Goal: Task Accomplishment & Management: Manage account settings

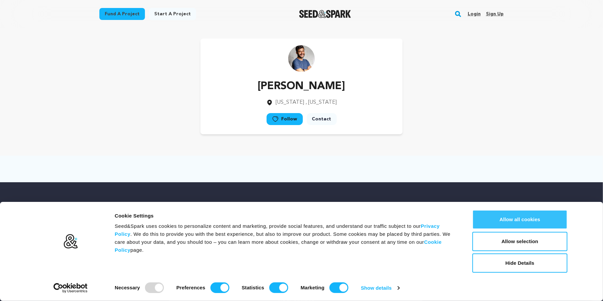
click at [524, 220] on button "Allow all cookies" at bounding box center [519, 219] width 95 height 19
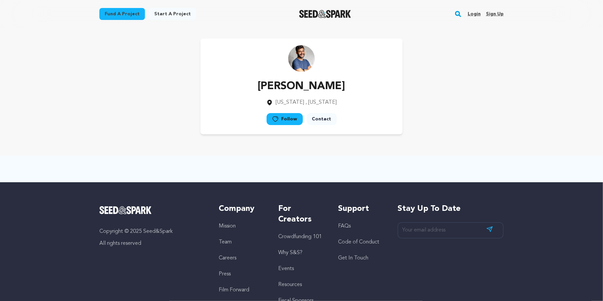
click at [325, 118] on link "Contact" at bounding box center [322, 119] width 30 height 12
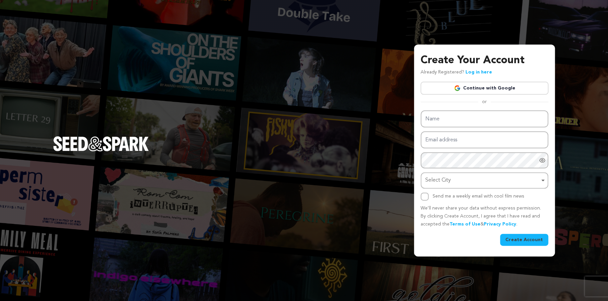
click at [485, 89] on link "Continue with Google" at bounding box center [485, 88] width 128 height 13
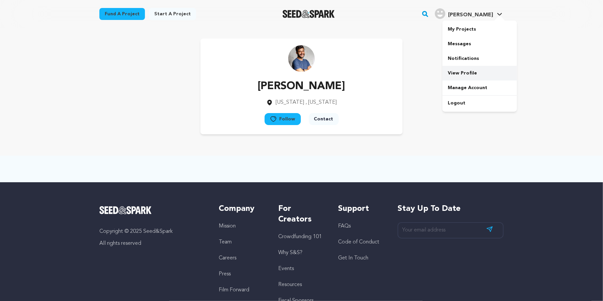
click at [459, 68] on link "View Profile" at bounding box center [479, 73] width 74 height 15
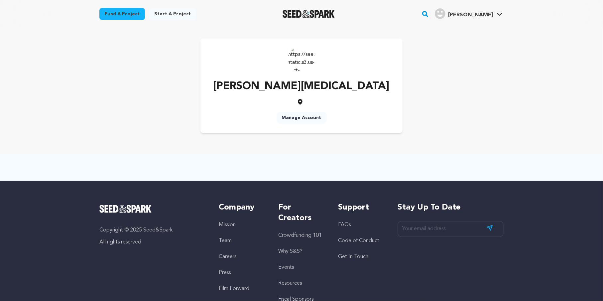
click at [301, 116] on link "Manage Account" at bounding box center [301, 118] width 50 height 12
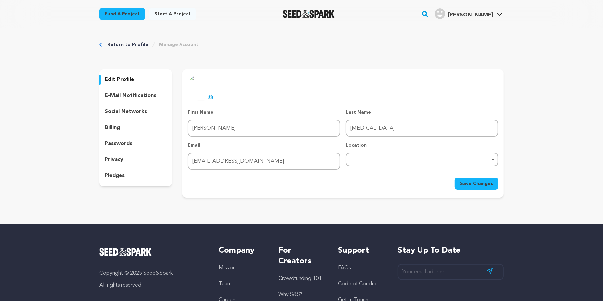
click at [129, 111] on p "social networks" at bounding box center [126, 112] width 42 height 8
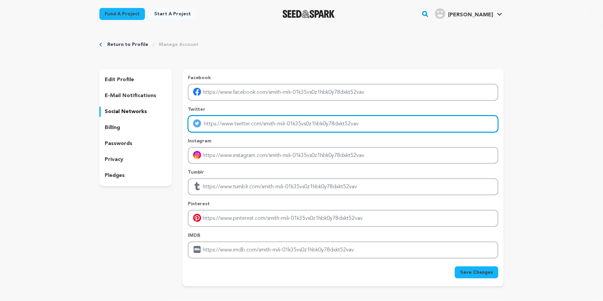
click at [211, 123] on input "Enter twitter profile link" at bounding box center [343, 123] width 310 height 17
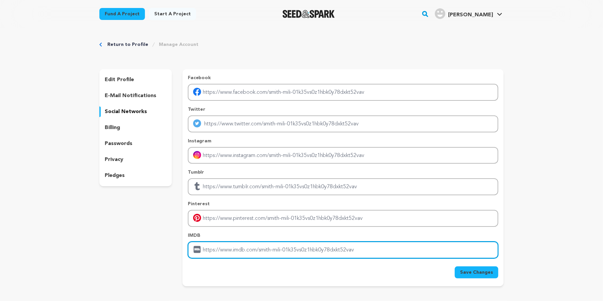
click at [225, 251] on input "Enter IMDB profile link" at bounding box center [343, 249] width 310 height 17
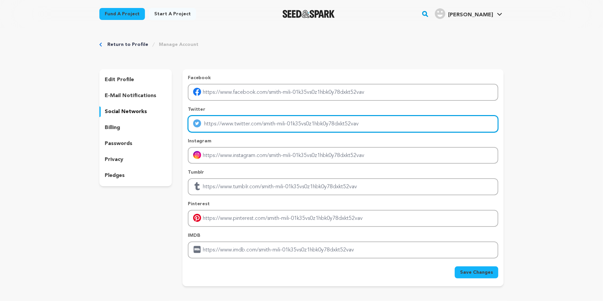
click at [217, 124] on input "Enter twitter profile link" at bounding box center [343, 123] width 310 height 17
paste input "[URL][DOMAIN_NAME]"
type input "[URL][DOMAIN_NAME]"
click at [225, 122] on input "[URL][DOMAIN_NAME]" at bounding box center [343, 123] width 310 height 17
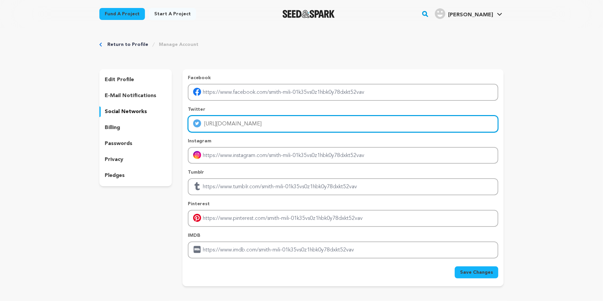
click at [225, 122] on input "[URL][DOMAIN_NAME]" at bounding box center [343, 123] width 310 height 17
paste input "[URL][DOMAIN_NAME]"
type input "[URL][DOMAIN_NAME]"
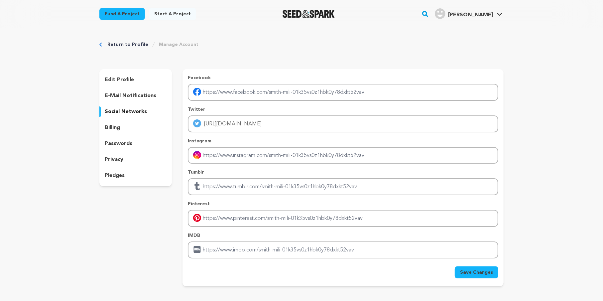
click at [472, 275] on button "Save Changes" at bounding box center [477, 272] width 44 height 12
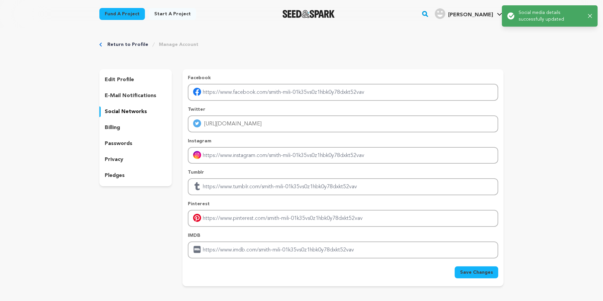
click at [120, 78] on p "edit profile" at bounding box center [119, 80] width 29 height 8
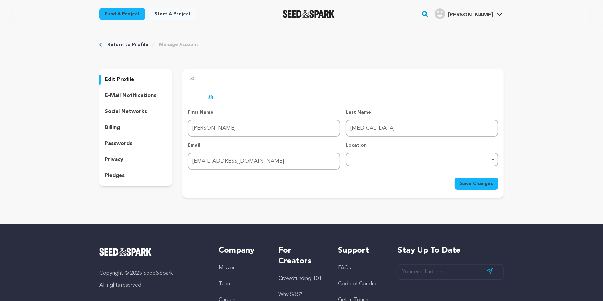
click at [490, 14] on span "[PERSON_NAME]" at bounding box center [470, 14] width 45 height 5
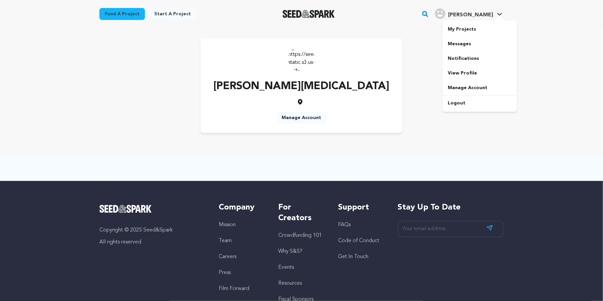
click at [494, 13] on link "Smith M. Smith M." at bounding box center [468, 13] width 70 height 12
click at [464, 87] on link "Manage Account" at bounding box center [479, 87] width 74 height 15
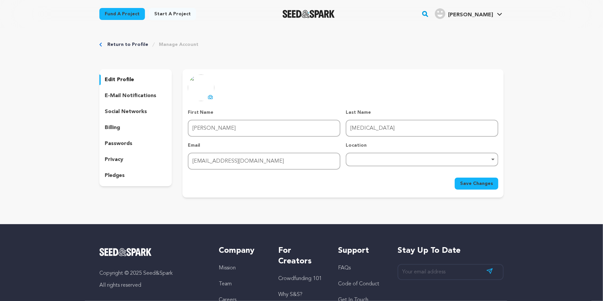
click at [127, 110] on p "social networks" at bounding box center [126, 112] width 42 height 8
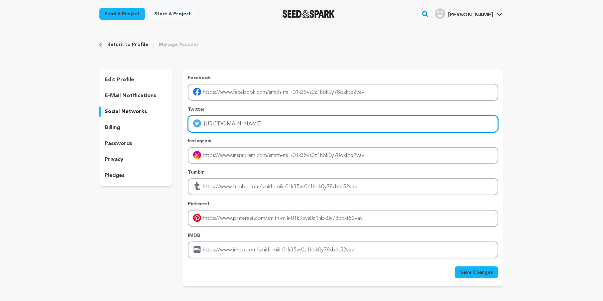
click at [295, 121] on input "[URL][DOMAIN_NAME]" at bounding box center [343, 123] width 310 height 17
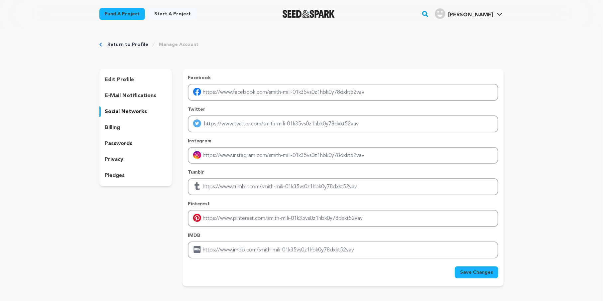
click at [491, 271] on span "Save Changes" at bounding box center [476, 272] width 33 height 7
